Goal: Find contact information: Find contact information

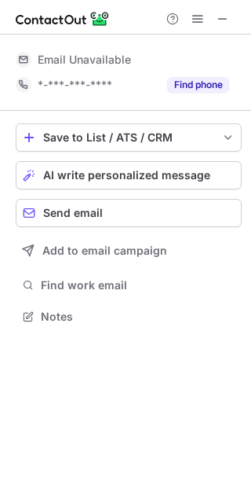
scroll to position [347, 251]
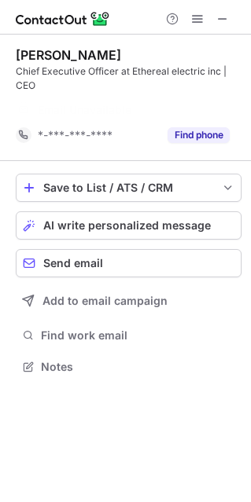
scroll to position [330, 251]
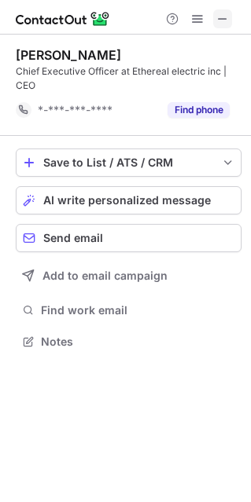
click at [223, 17] on span at bounding box center [222, 19] width 13 height 13
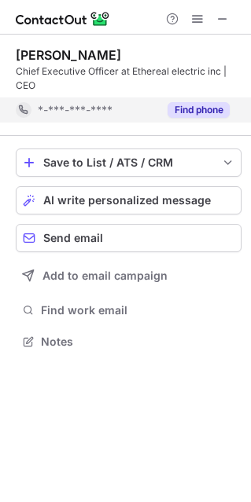
click at [192, 111] on button "Find phone" at bounding box center [198, 110] width 62 height 16
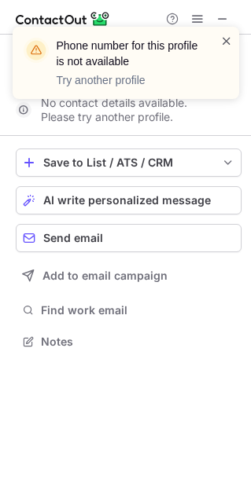
click at [224, 41] on span at bounding box center [226, 41] width 13 height 16
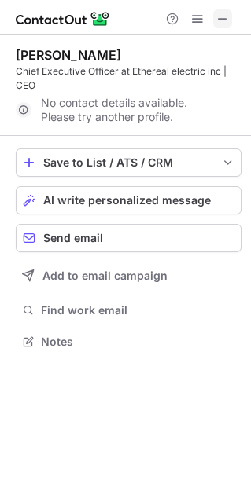
click at [218, 15] on span at bounding box center [222, 19] width 13 height 13
